Goal: Find specific page/section: Find specific page/section

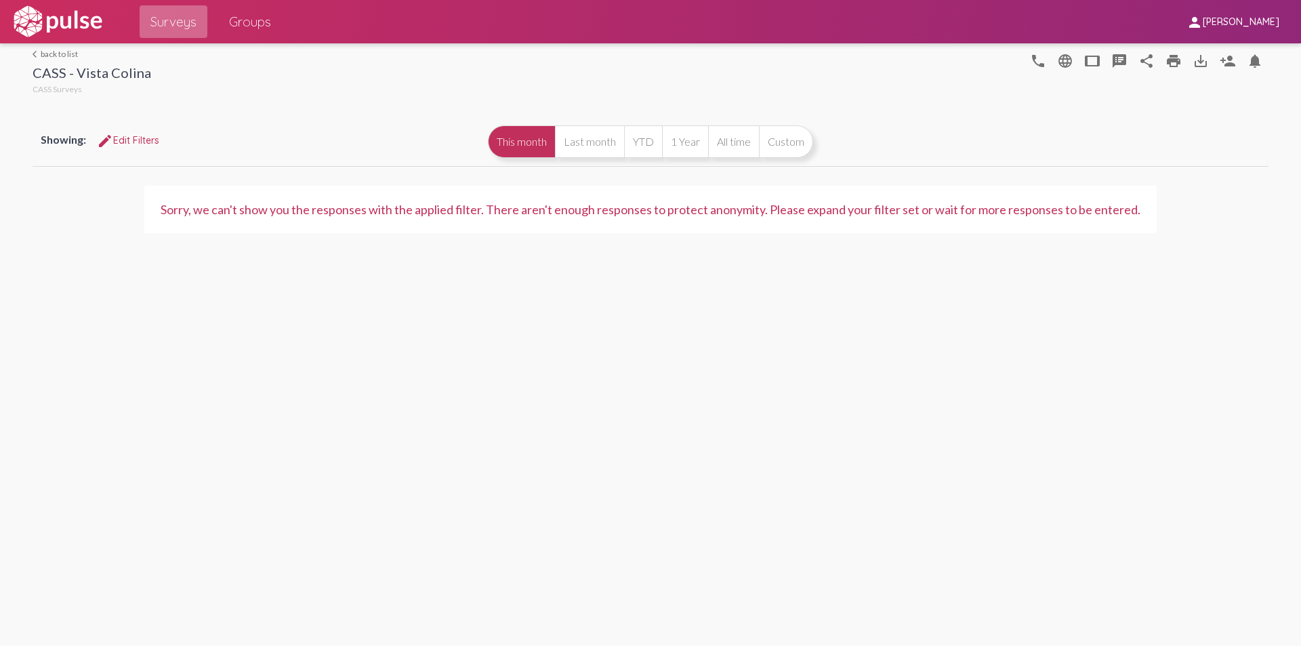
click at [169, 33] on span "Surveys" at bounding box center [173, 21] width 46 height 24
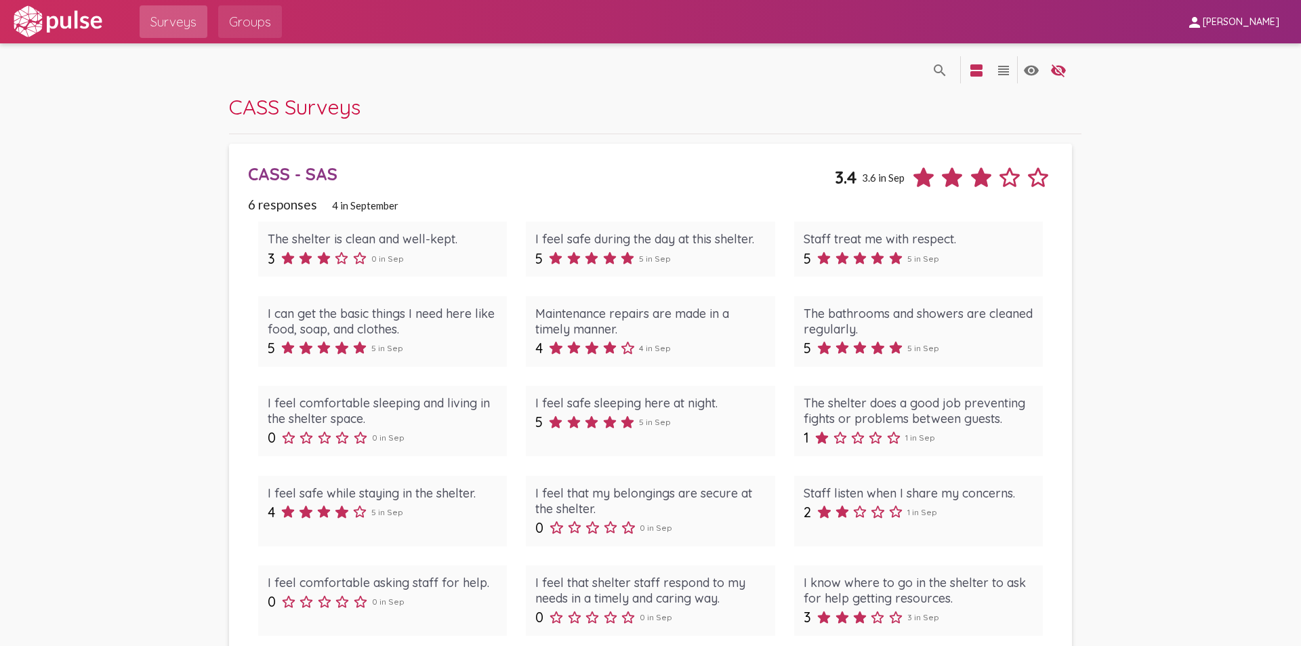
click at [245, 24] on span "Groups" at bounding box center [250, 21] width 42 height 24
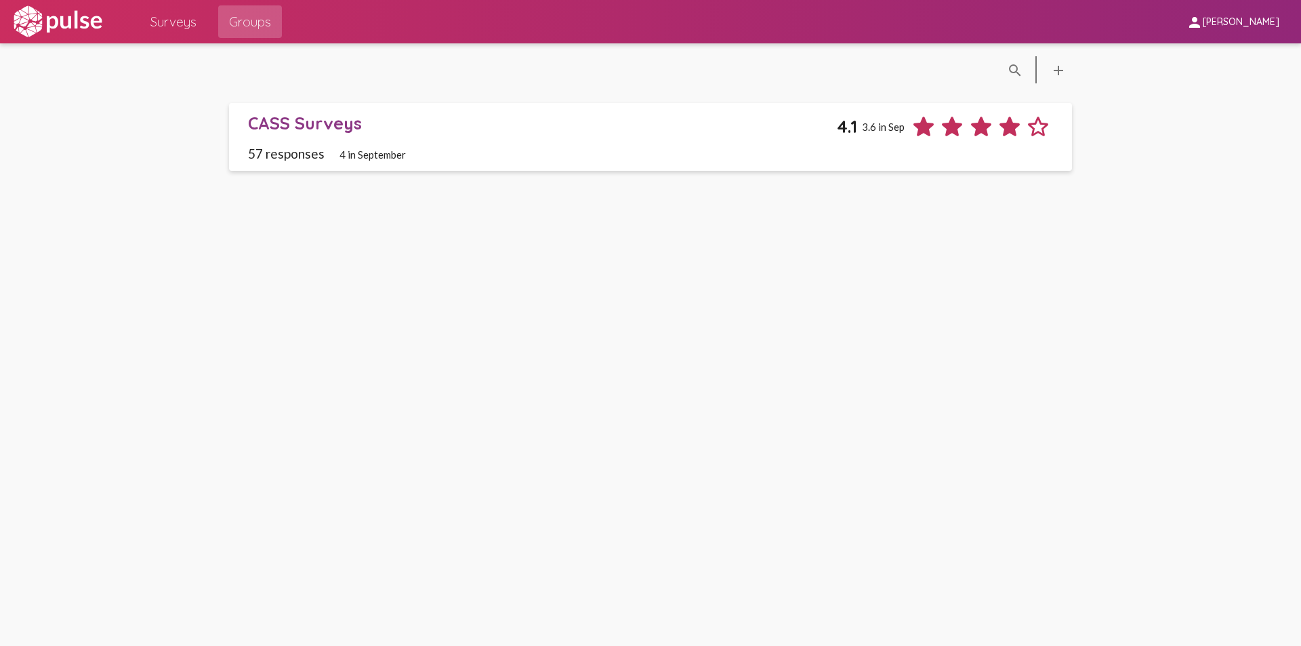
click at [180, 15] on span "Surveys" at bounding box center [173, 21] width 46 height 24
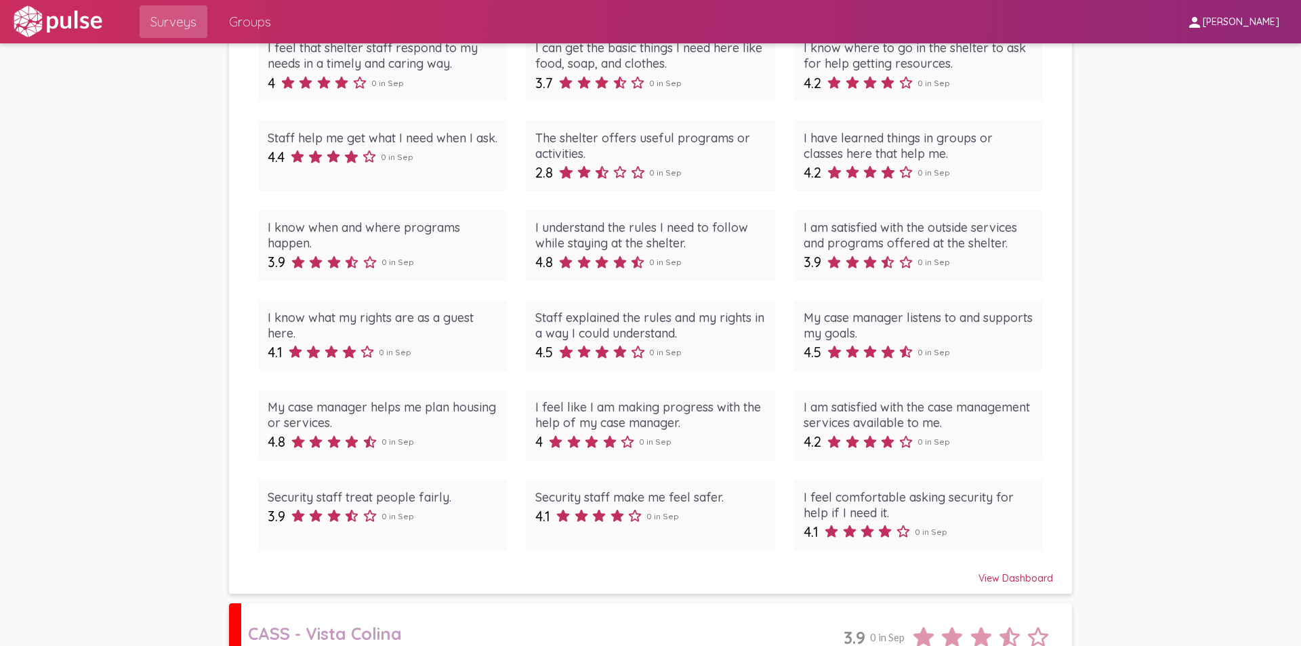
scroll to position [2024, 0]
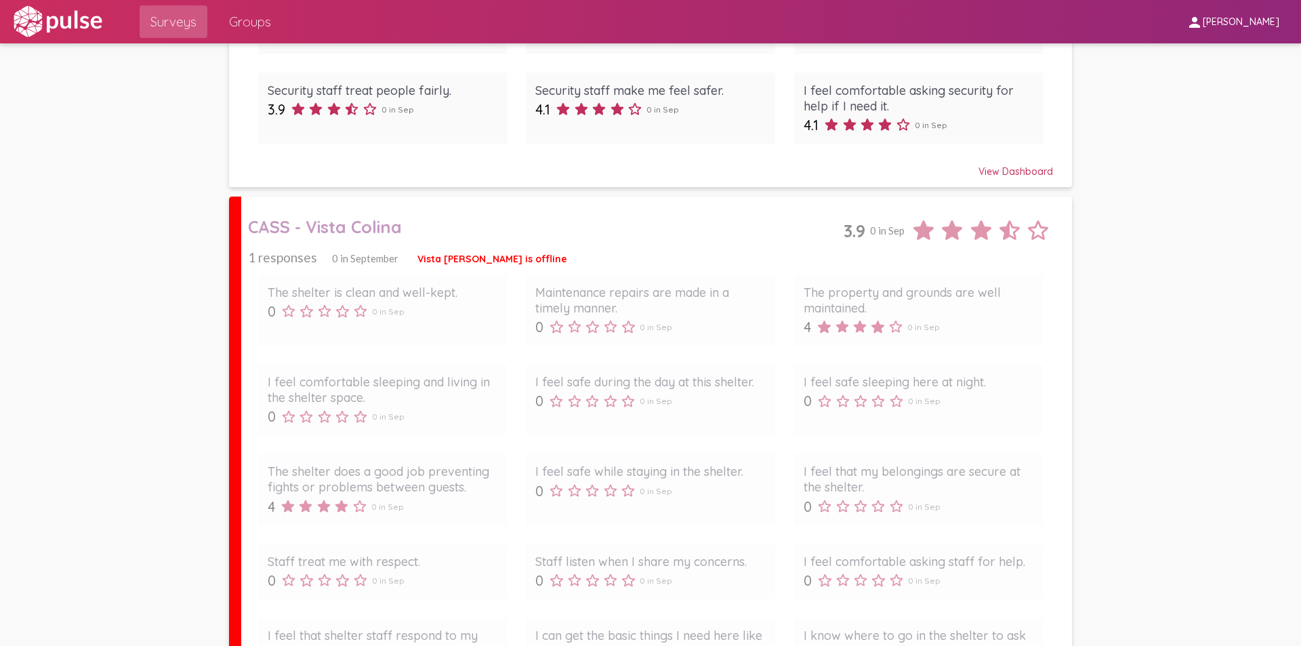
click at [385, 222] on div "CASS - Vista Colina" at bounding box center [545, 226] width 595 height 21
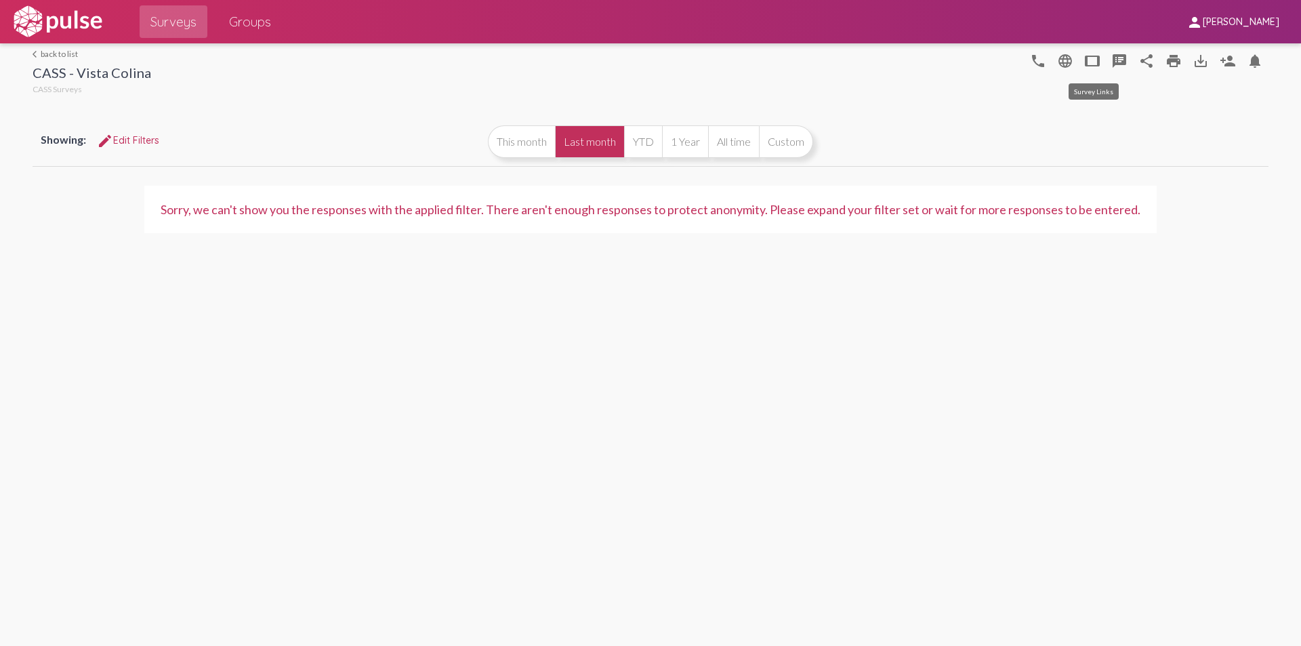
click at [1099, 63] on mat-icon "tablet" at bounding box center [1092, 61] width 16 height 16
